Goal: Task Accomplishment & Management: Use online tool/utility

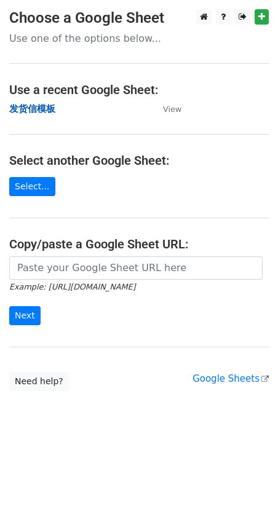
click at [38, 111] on strong "发货信模板" at bounding box center [32, 108] width 46 height 11
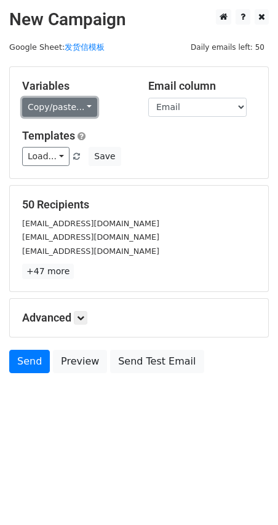
click at [34, 102] on link "Copy/paste..." at bounding box center [59, 107] width 75 height 19
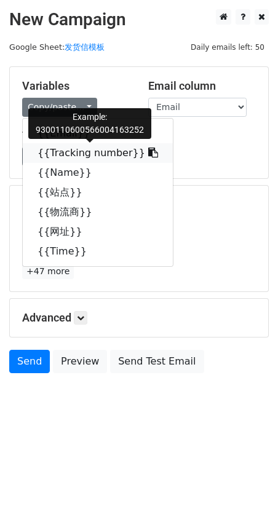
click at [63, 149] on link "{{Tracking number}}" at bounding box center [98, 153] width 150 height 20
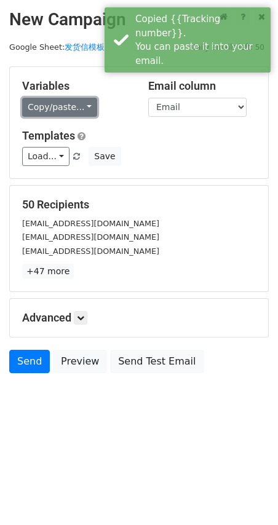
click at [52, 108] on link "Copy/paste..." at bounding box center [59, 107] width 75 height 19
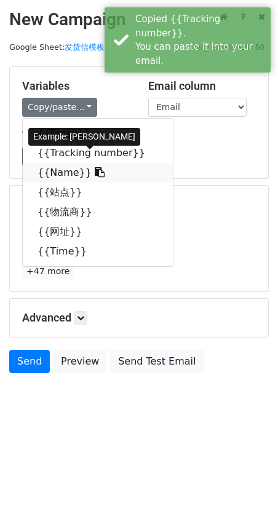
click at [73, 174] on link "{{Name}}" at bounding box center [98, 173] width 150 height 20
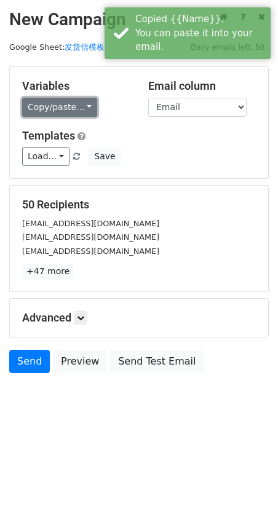
click at [65, 116] on link "Copy/paste..." at bounding box center [59, 107] width 75 height 19
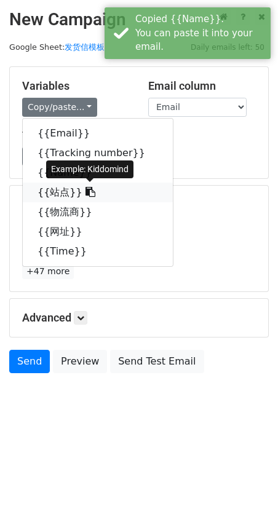
click at [56, 193] on link "{{站点}}" at bounding box center [98, 193] width 150 height 20
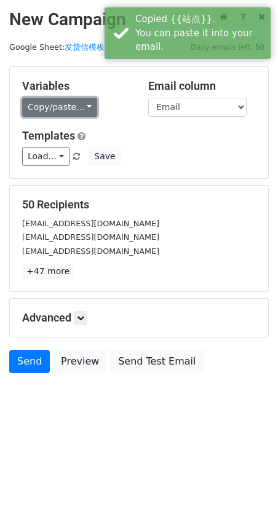
click at [57, 108] on link "Copy/paste..." at bounding box center [59, 107] width 75 height 19
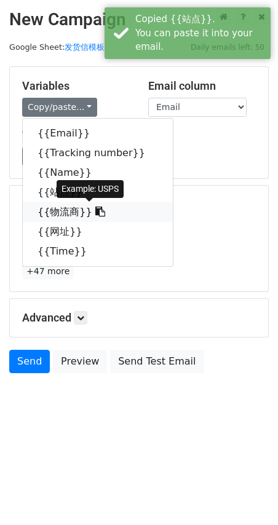
click at [53, 213] on link "{{物流商}}" at bounding box center [98, 212] width 150 height 20
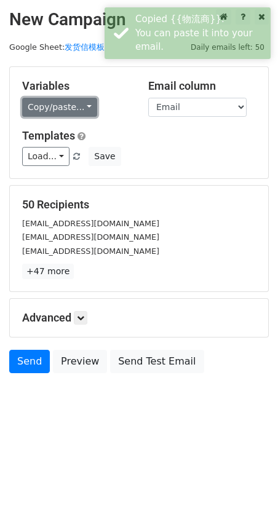
click at [47, 109] on link "Copy/paste..." at bounding box center [59, 107] width 75 height 19
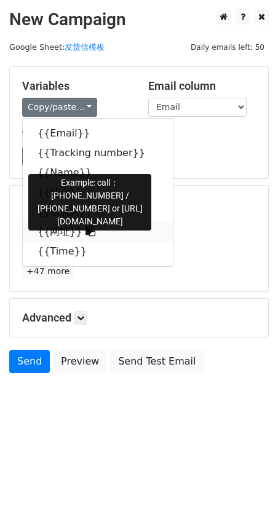
click at [54, 235] on link "{{网址}}" at bounding box center [98, 232] width 150 height 20
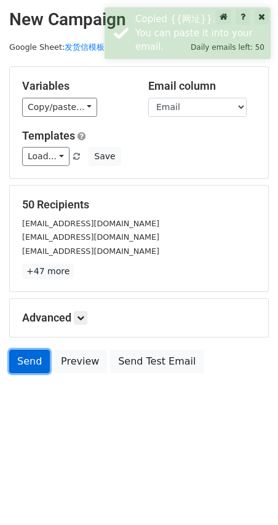
click at [33, 361] on link "Send" at bounding box center [29, 361] width 41 height 23
